Goal: Transaction & Acquisition: Subscribe to service/newsletter

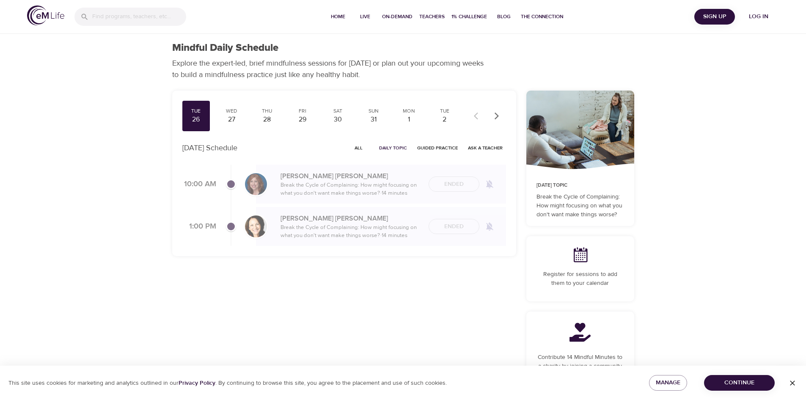
click at [760, 17] on span "Log in" at bounding box center [759, 16] width 34 height 11
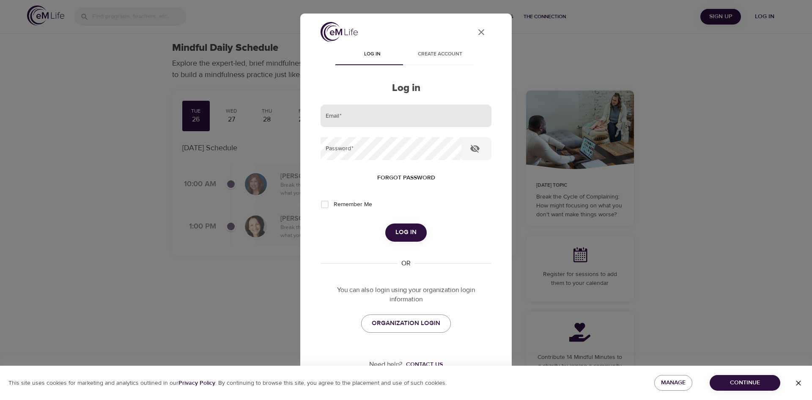
click at [428, 116] on input "email" at bounding box center [406, 116] width 171 height 23
type input "[PERSON_NAME][EMAIL_ADDRESS][PERSON_NAME][DOMAIN_NAME]"
click at [385, 223] on button "Log in" at bounding box center [405, 232] width 41 height 18
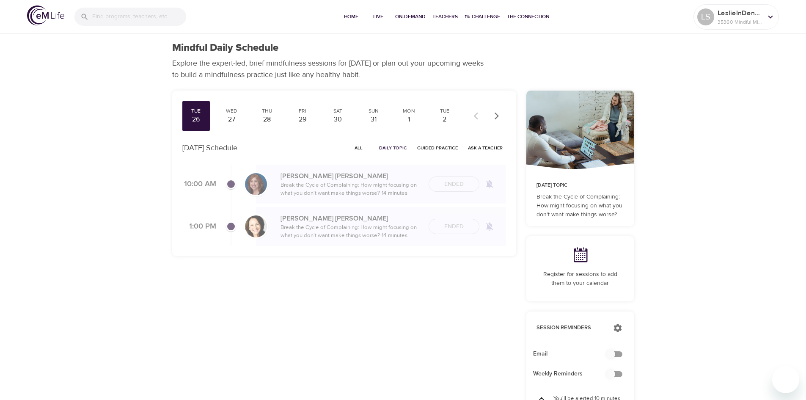
checkbox input "true"
click at [353, 18] on span "Home" at bounding box center [351, 16] width 20 height 9
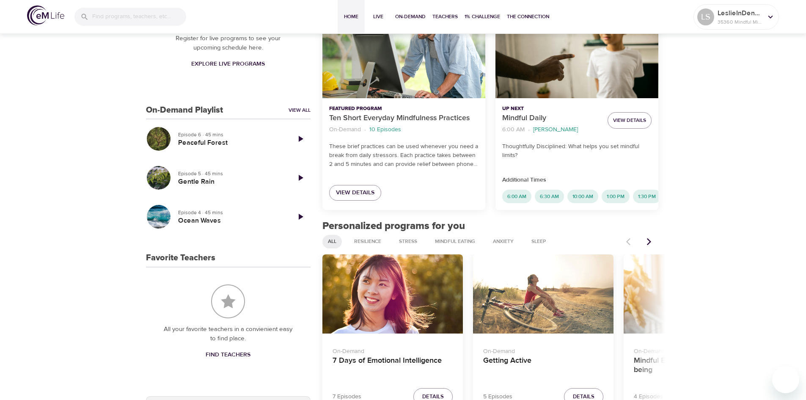
scroll to position [259, 0]
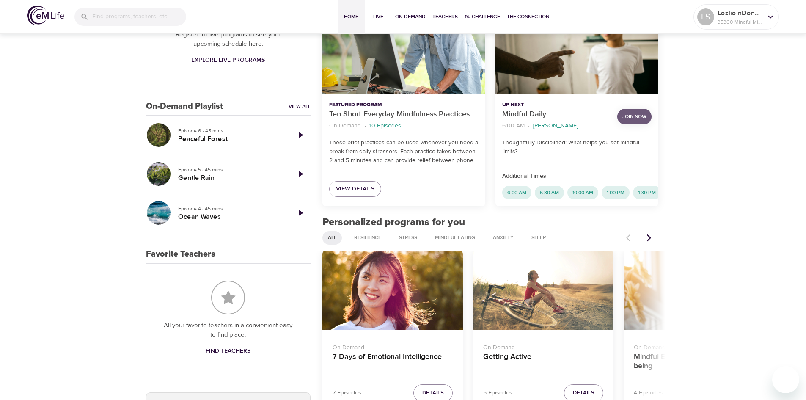
click at [630, 118] on span "Join Now" at bounding box center [634, 116] width 24 height 9
